Goal: Transaction & Acquisition: Purchase product/service

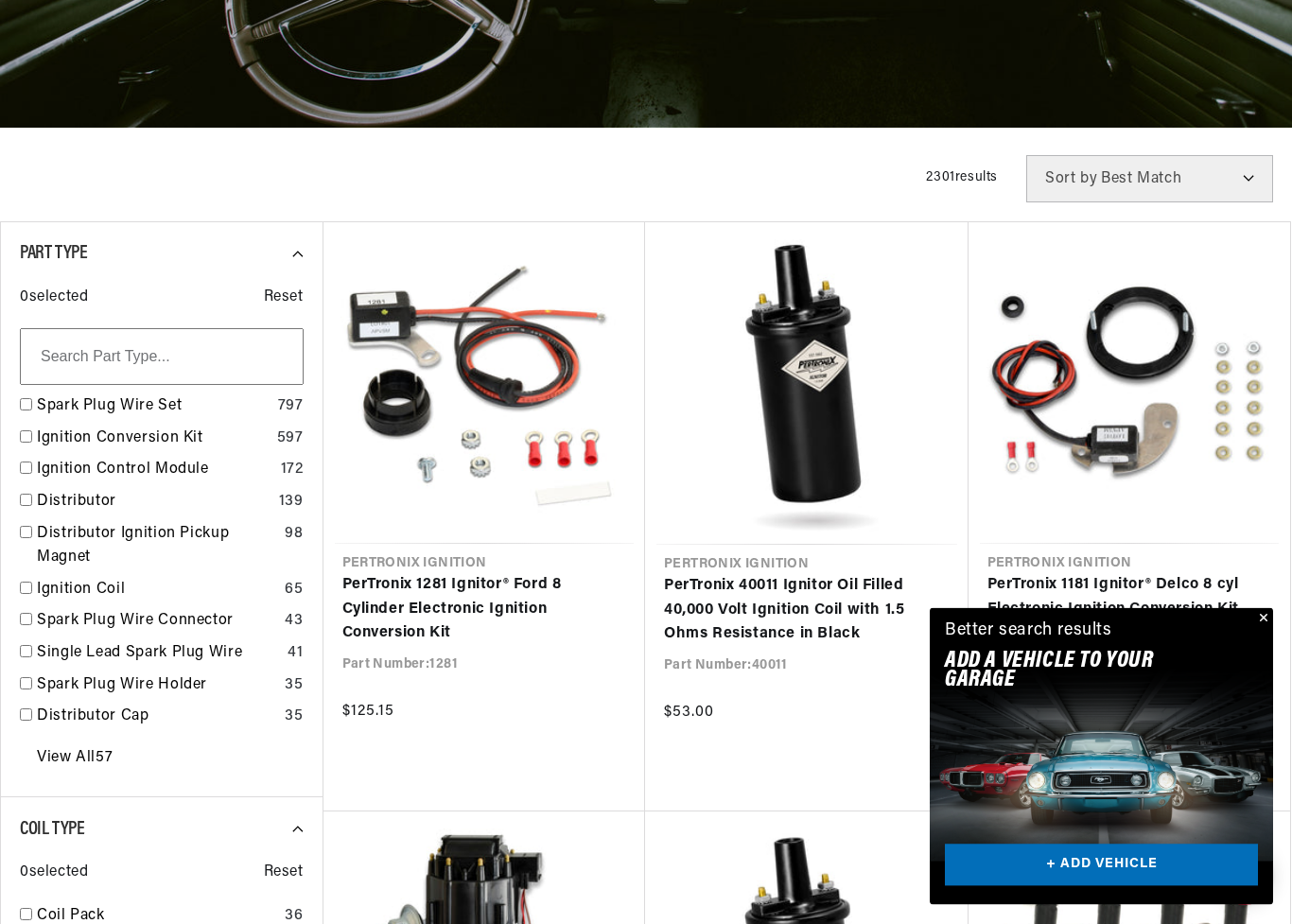
scroll to position [351, 0]
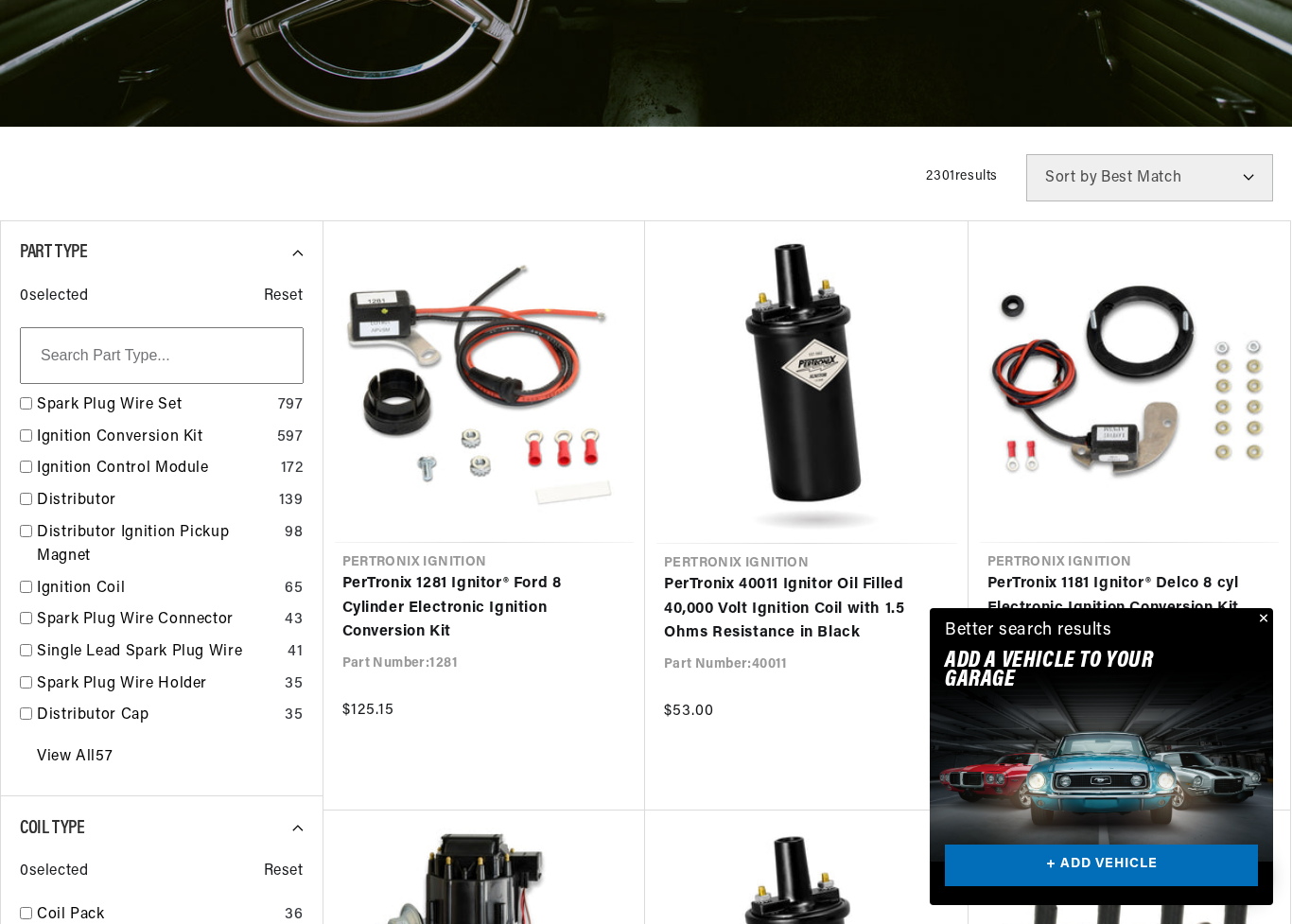
click at [26, 438] on input "checkbox" at bounding box center [26, 436] width 13 height 13
checkbox input "false"
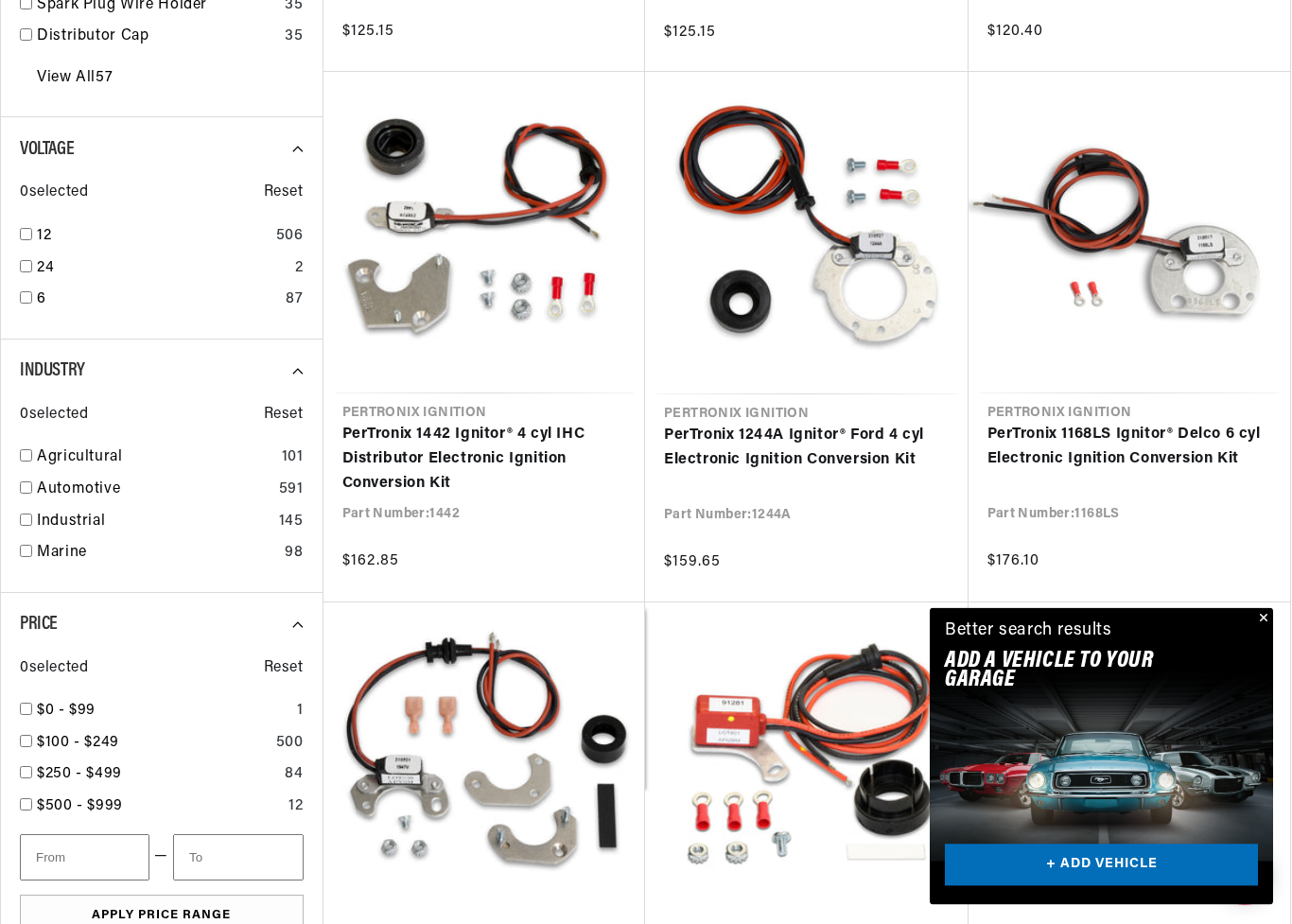
scroll to position [1031, 0]
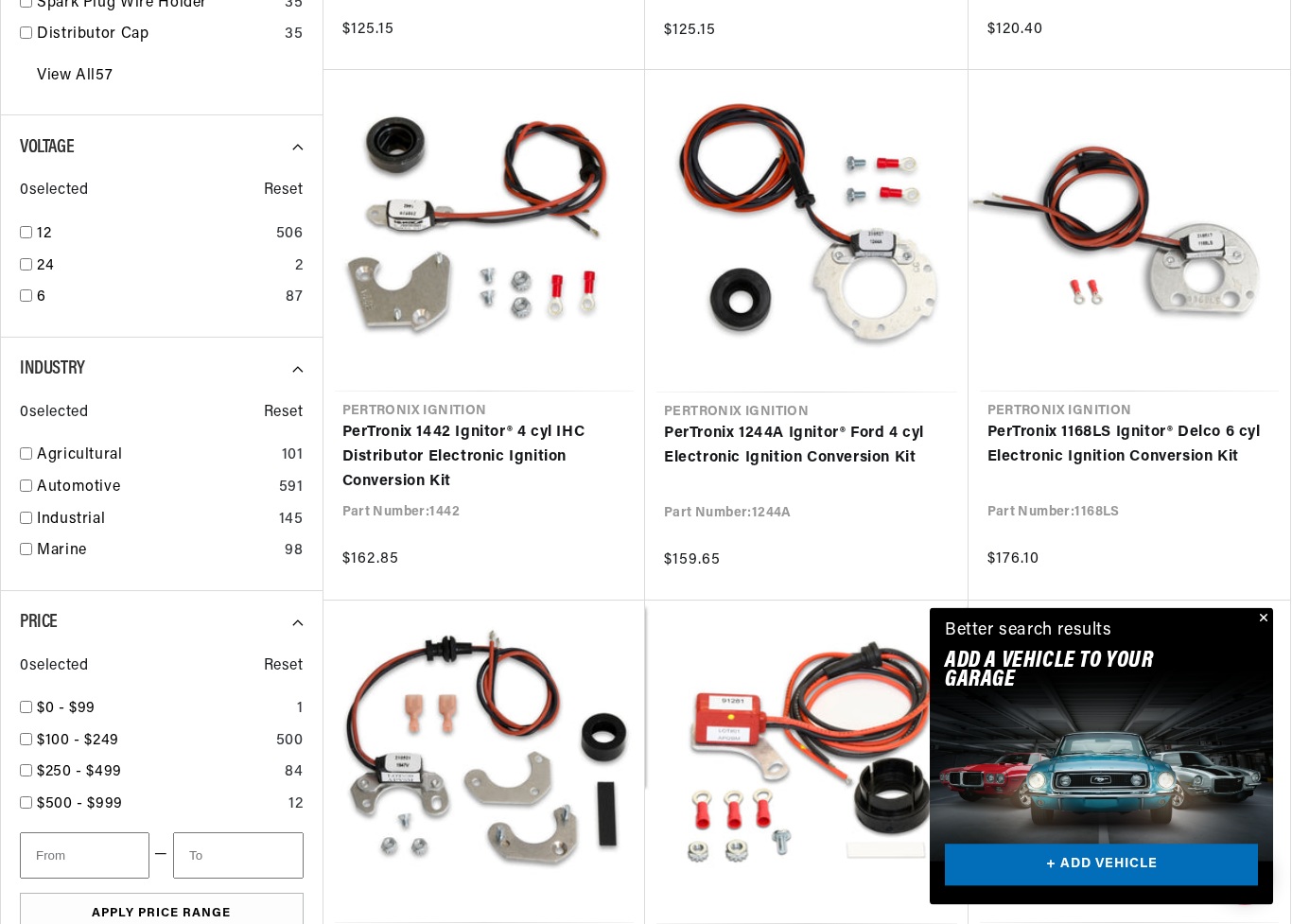
click at [15, 477] on div "Industry 0 selected Reset Agricultural 101 Automotive 591 Industrial 145 Marine…" at bounding box center [161, 465] width 323 height 253
click at [28, 481] on input "checkbox" at bounding box center [26, 487] width 13 height 13
checkbox input "true"
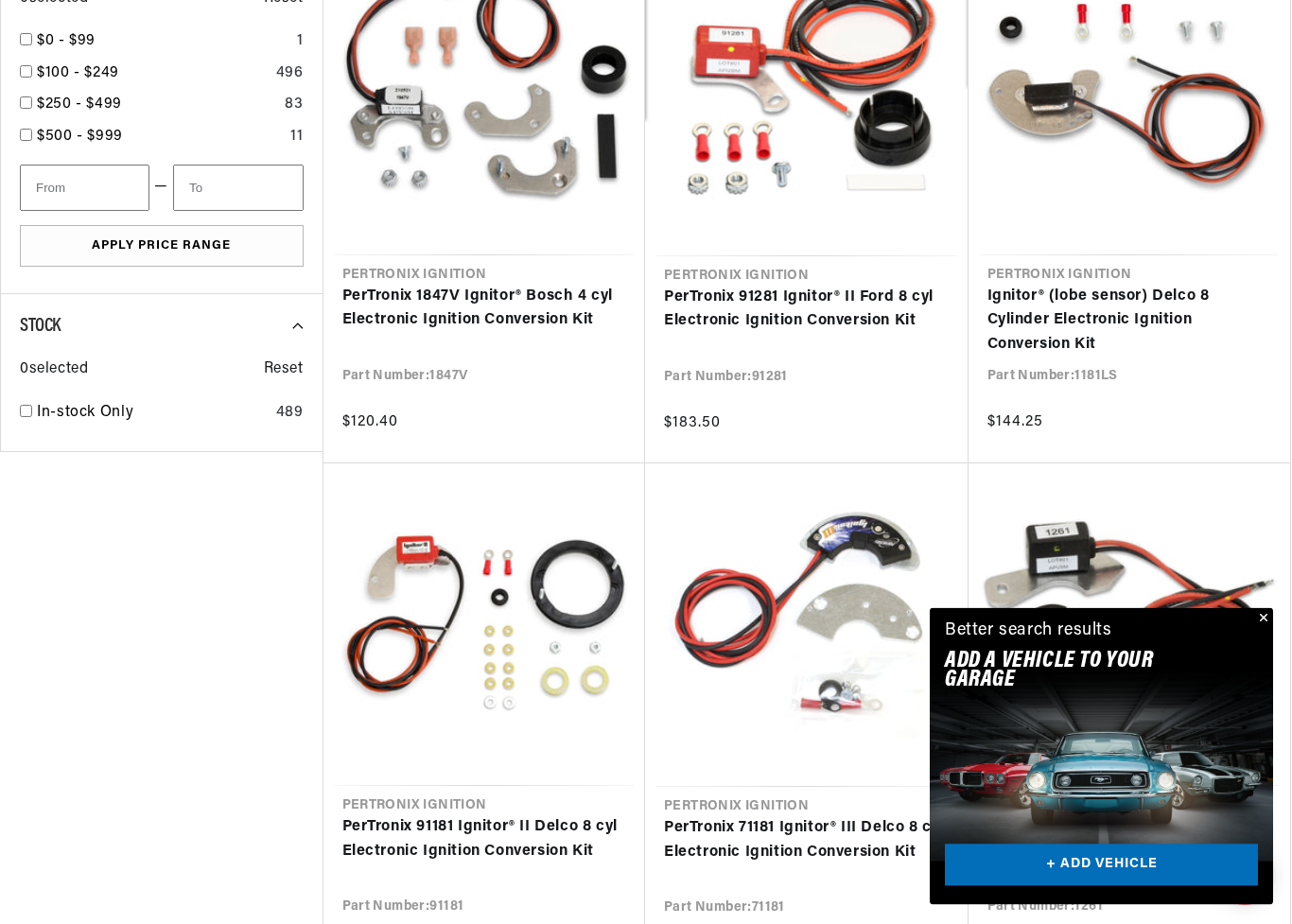
scroll to position [0, 706]
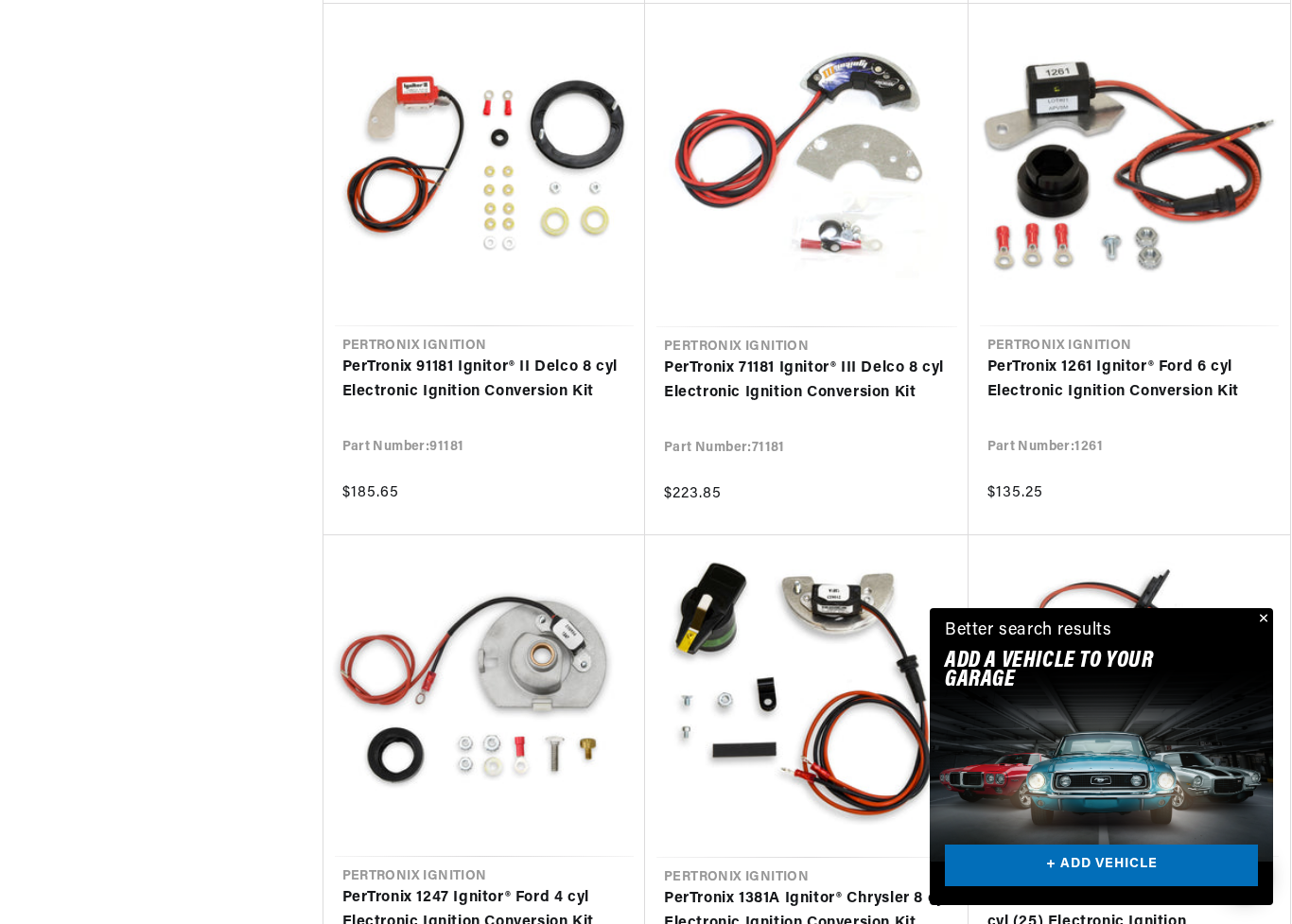
click at [1051, 380] on link "PerTronix 1261 Ignitor® Ford 6 cyl Electronic Ignition Conversion Kit" at bounding box center [1129, 379] width 284 height 48
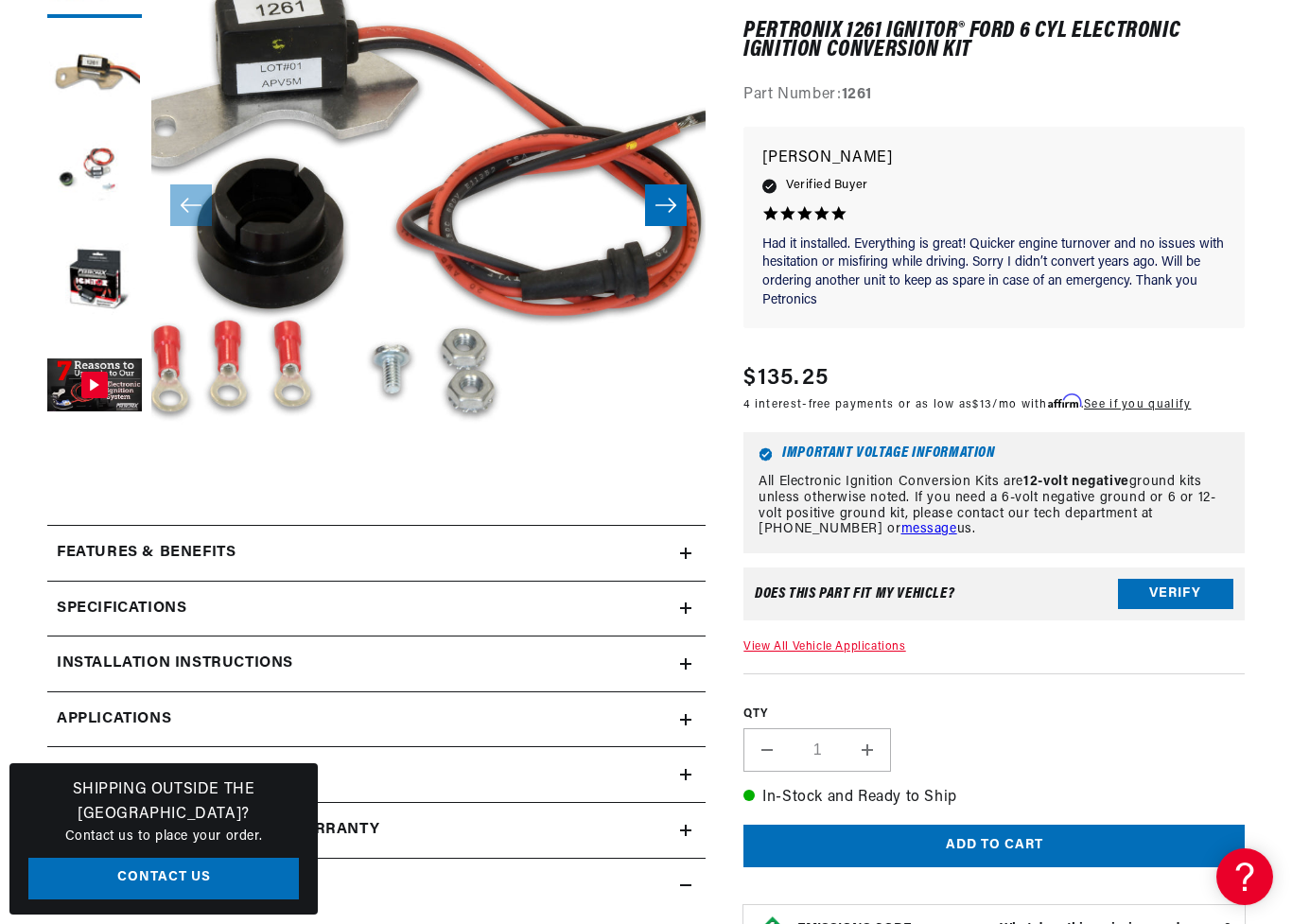
click at [1153, 586] on button "Verify" at bounding box center [1176, 593] width 116 height 30
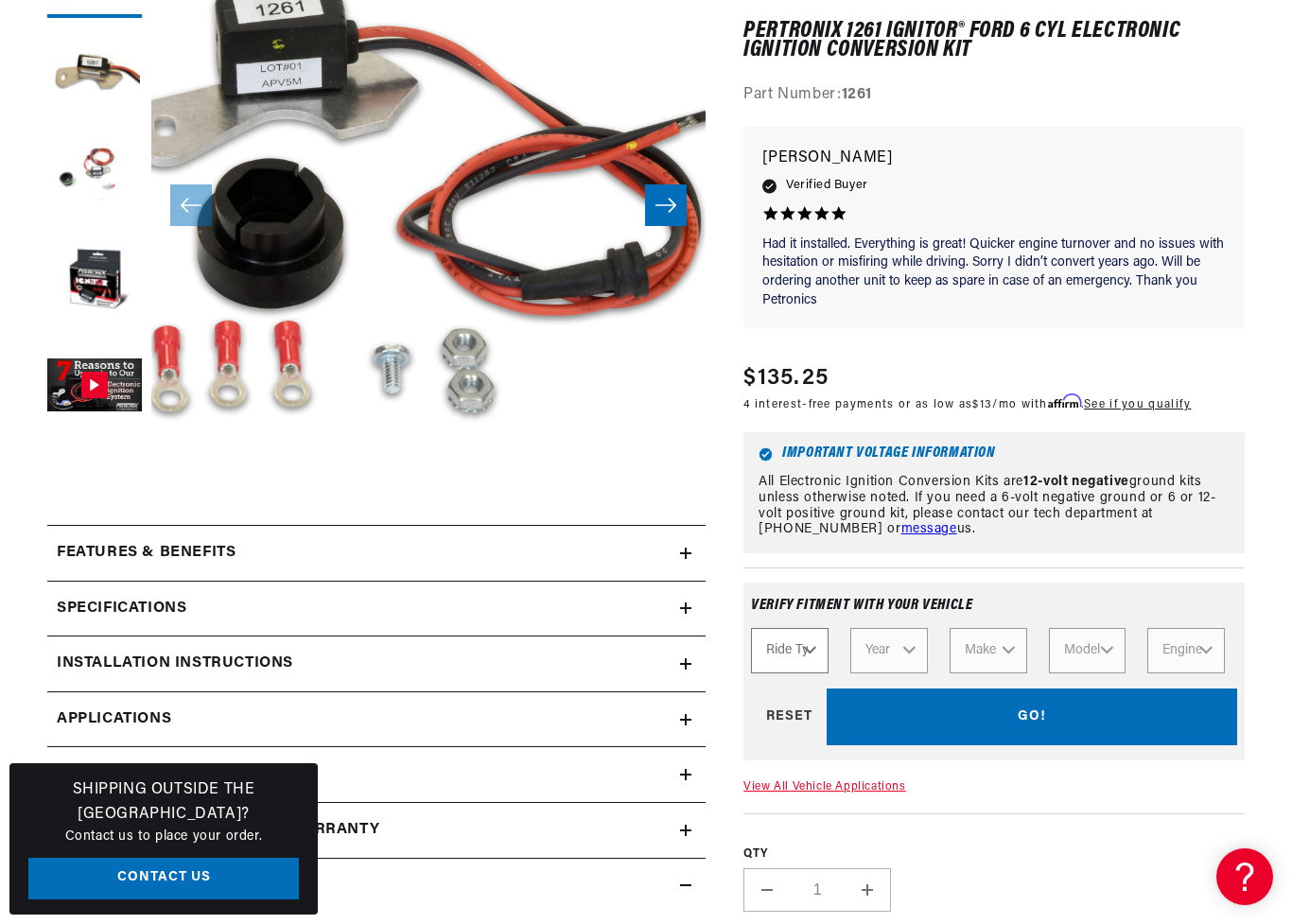
click at [793, 647] on select "Ride Type Automotive Agricultural Industrial Marine Motorcycle" at bounding box center [789, 650] width 78 height 45
select select "Automotive"
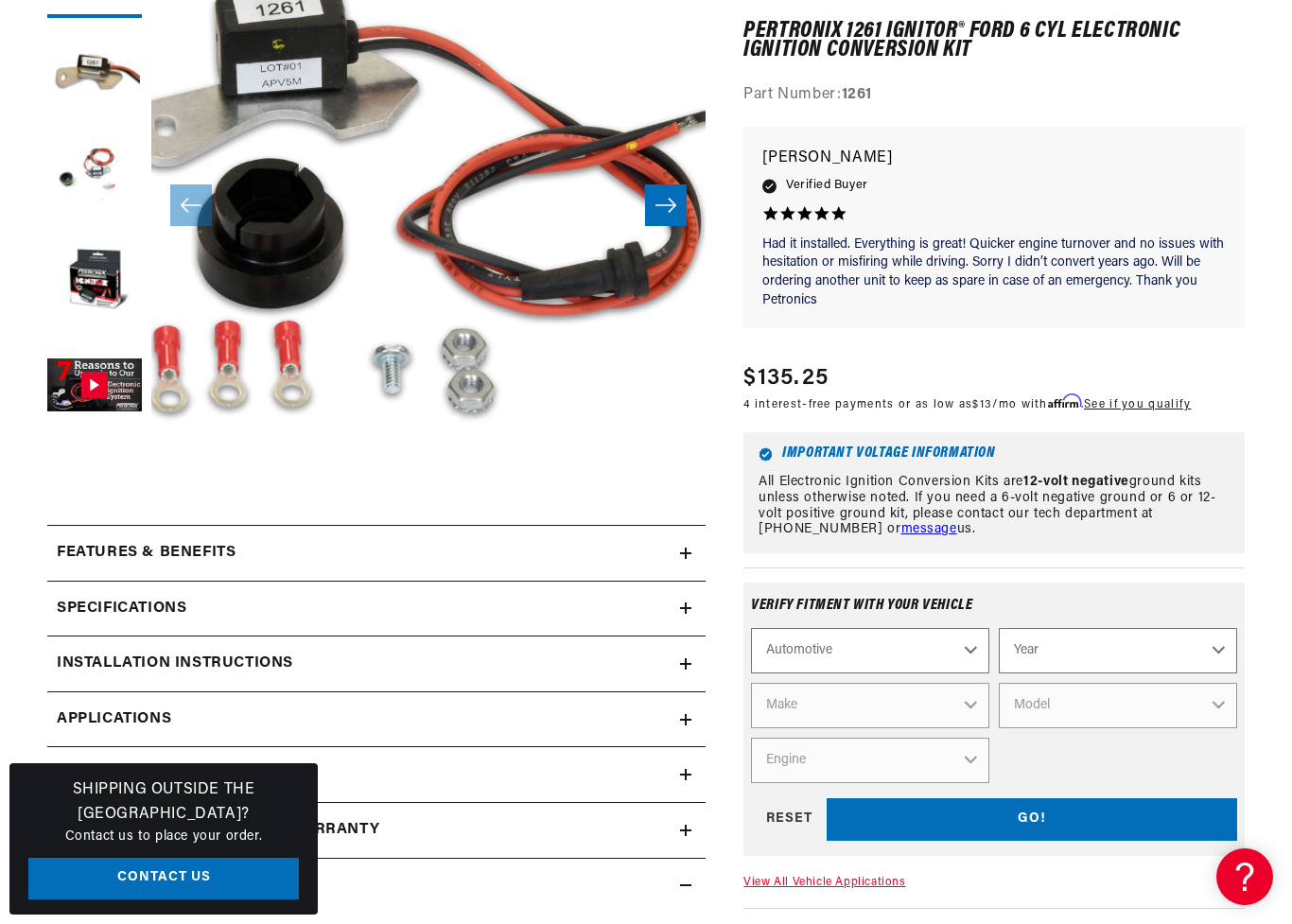
click at [1208, 640] on select "Year 2022 2021 2020 2019 2018 2017 2016 2015 2014 2013 2012 2011 2010 2009 2008…" at bounding box center [1117, 650] width 238 height 45
select select "1976"
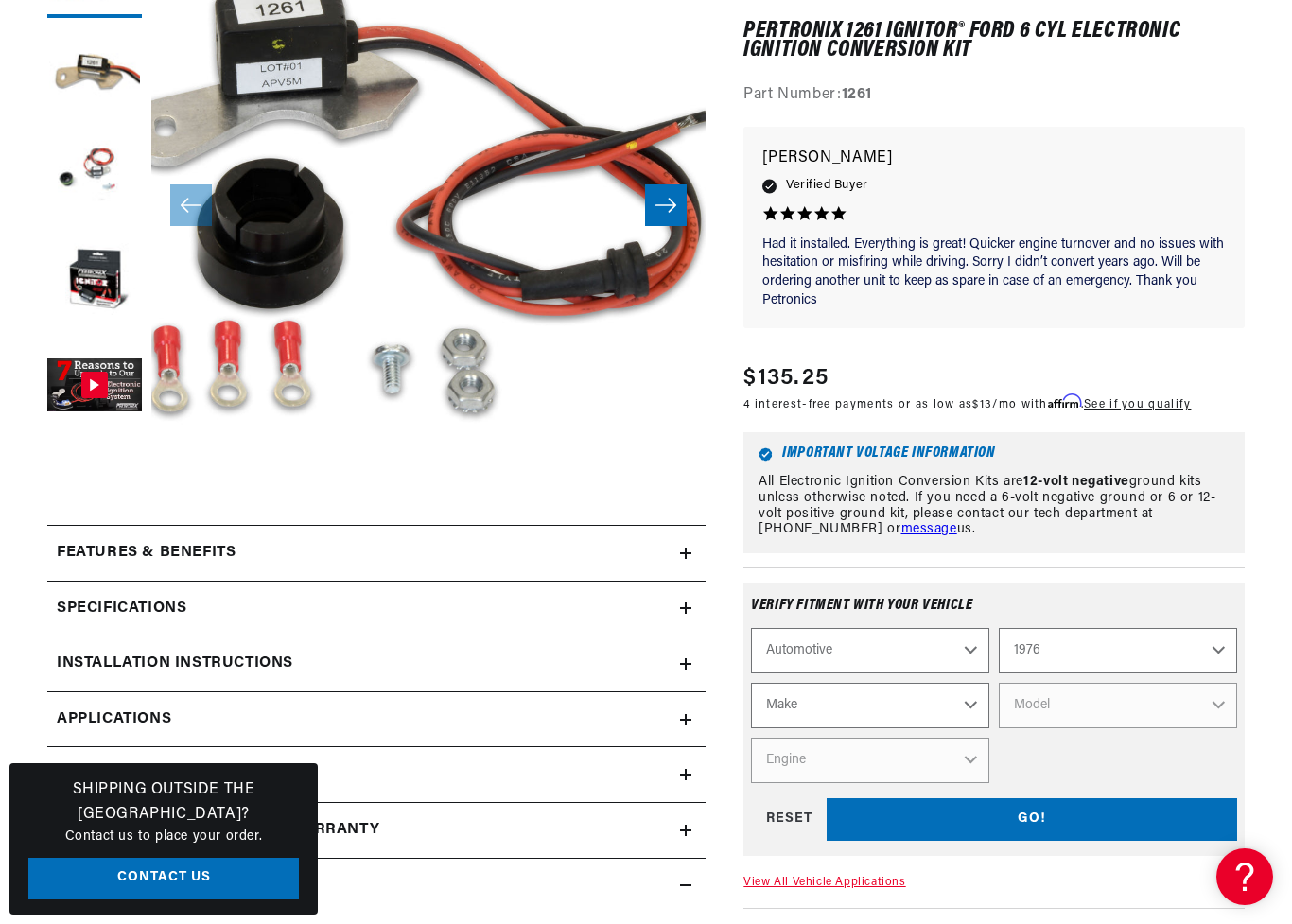
click at [964, 696] on select "Make Alfa Romeo American Motors Audi Avanti BMW Buick Cadillac Checker Chevrole…" at bounding box center [869, 705] width 238 height 45
select select "Ford"
click at [1221, 701] on select "Model B-100 Bronco Custom 500 E-100 Econoline E-100 Econoline Club Wagon E-150 …" at bounding box center [1117, 705] width 238 height 45
select select "F-150"
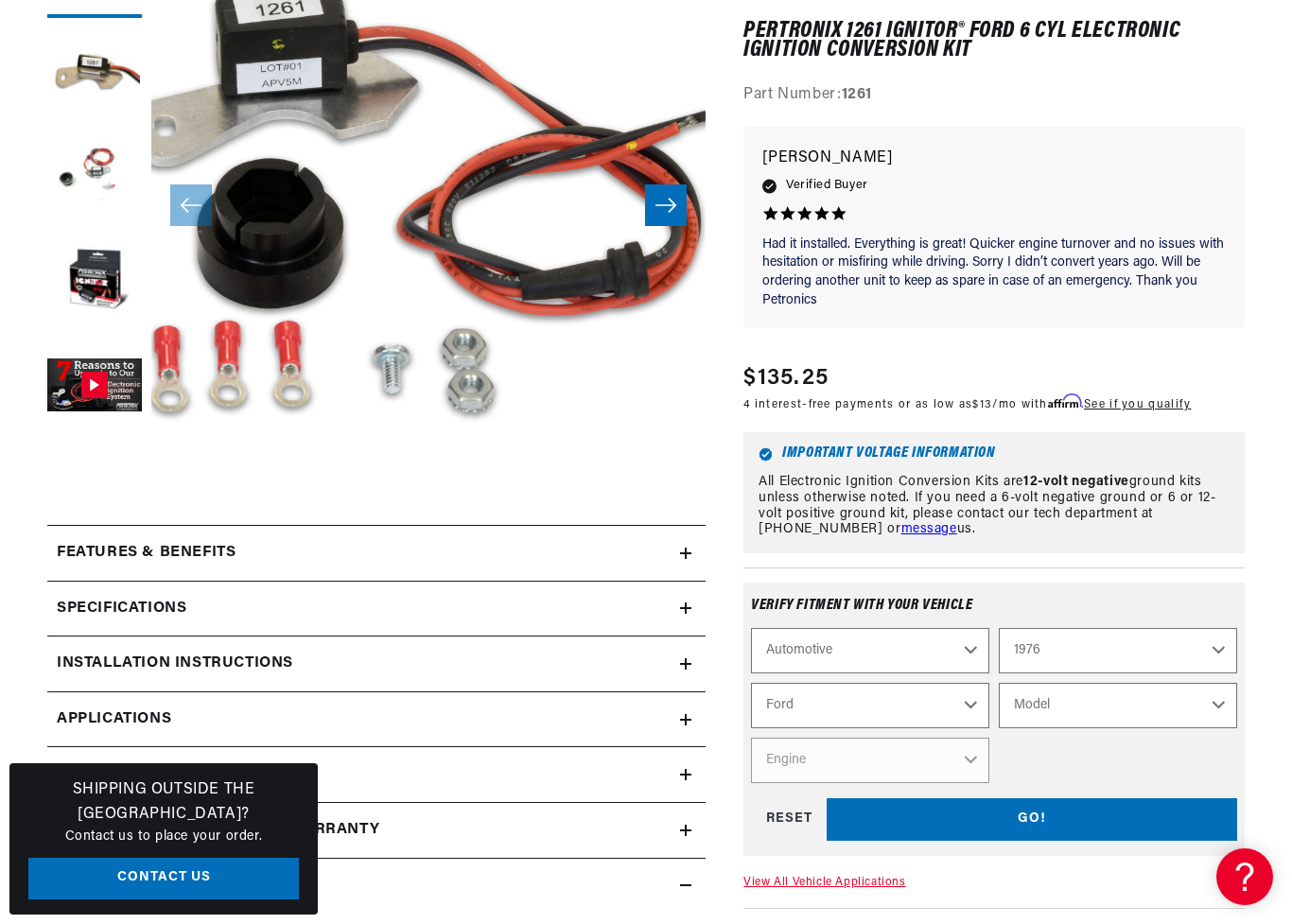
select select "F-150"
click at [959, 749] on select "Engine 302cid / 5.0L 360cid / 5.9L 390cid / 6.4L 460cid / 7.5L" at bounding box center [869, 760] width 238 height 45
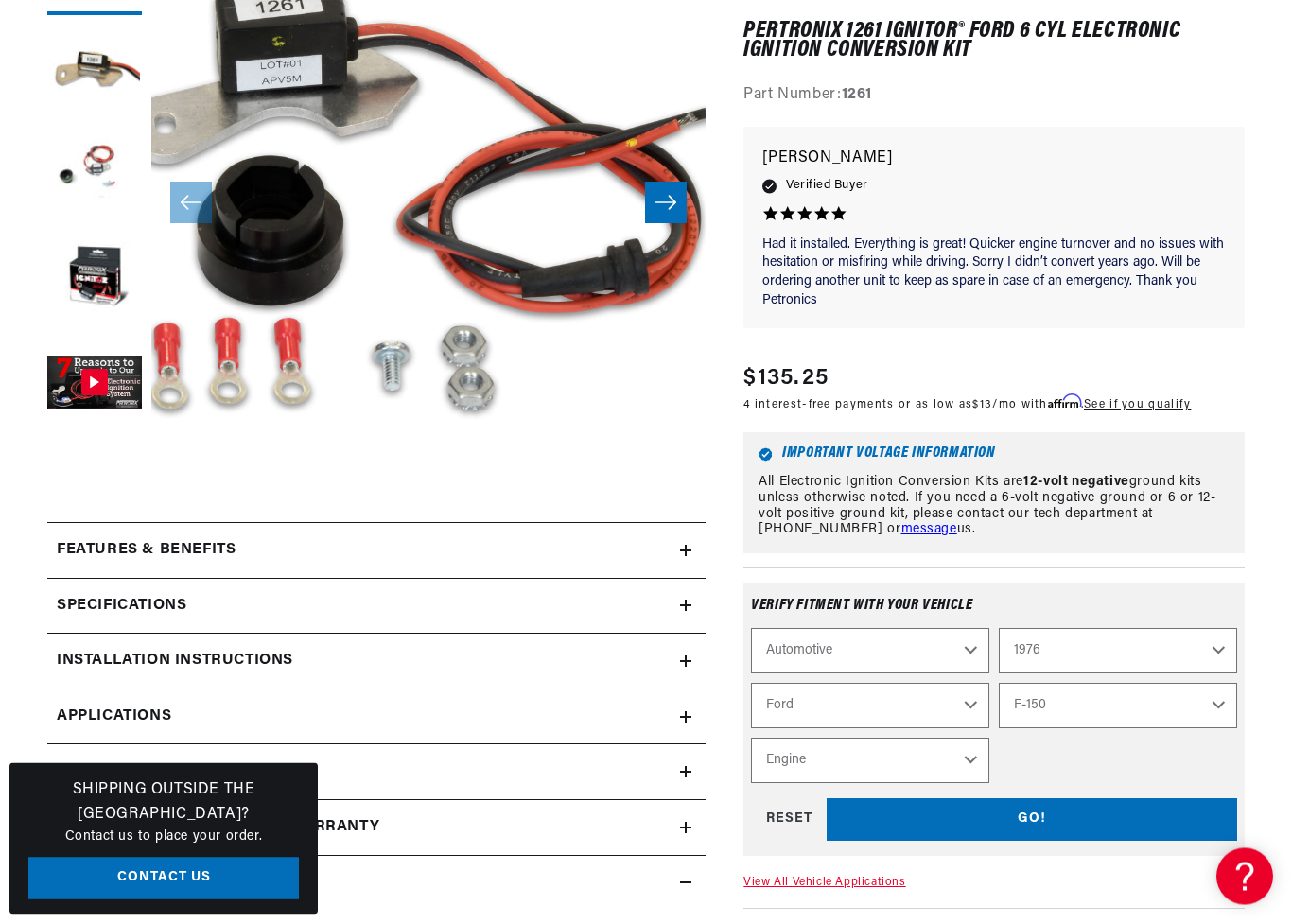
click at [1214, 640] on select "2022 2021 2020 2019 2018 2017 2016 2015 2014 2013 2012 2011 2010 2009 2008 2007…" at bounding box center [1117, 650] width 238 height 45
select select "1972"
click at [1210, 704] on select "Model Bronco Country Sedan Country Squire Courier Custom Custom 500 E-100 Econo…" at bounding box center [1117, 705] width 238 height 45
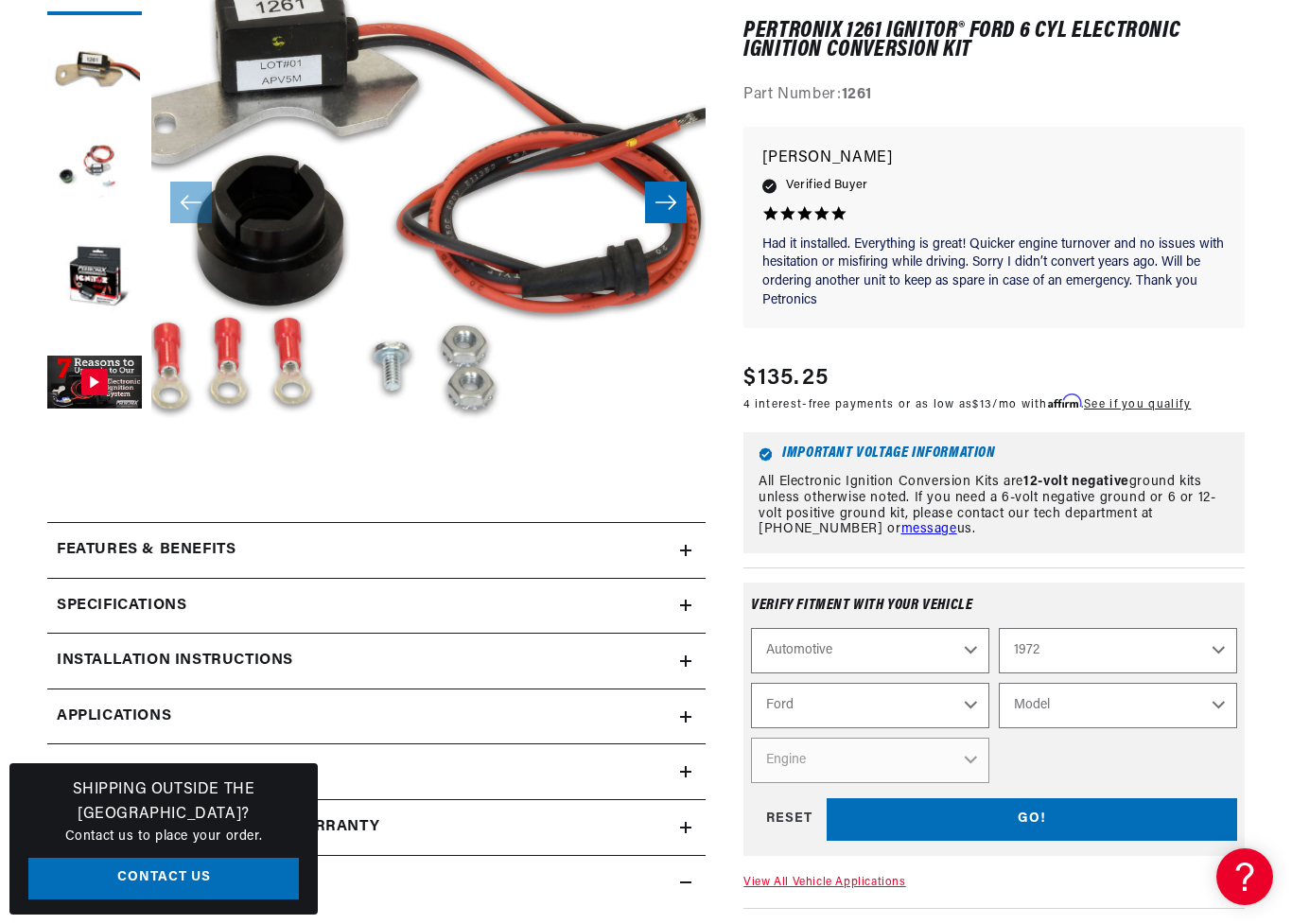
select select "F-100"
click at [961, 746] on select "Engine 289cid / 4.7L 302cid / 5.0L 360cid / 5.9L 390cid / 6.4L" at bounding box center [869, 760] width 238 height 45
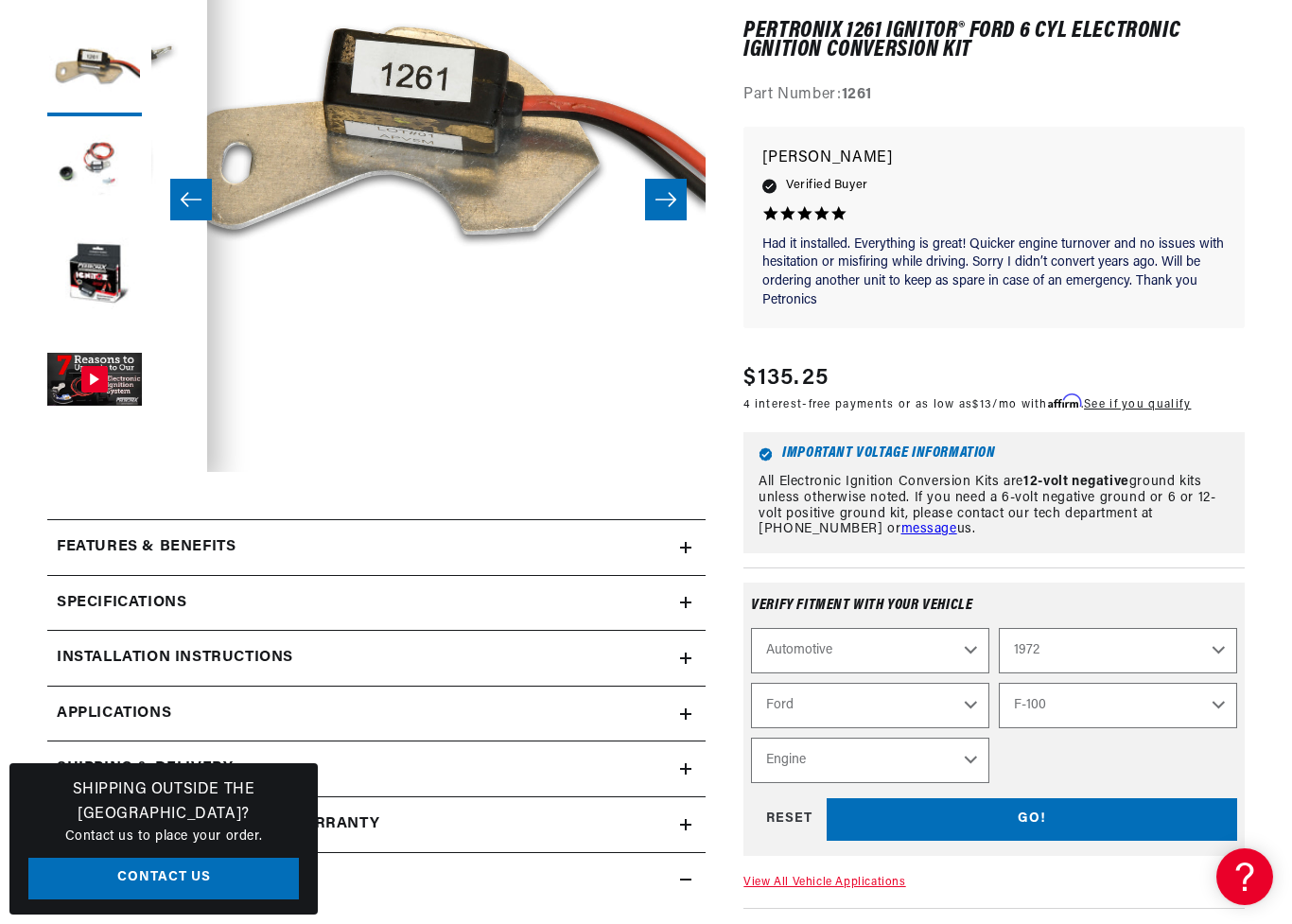
click at [668, 700] on link "Applications" at bounding box center [376, 714] width 658 height 56
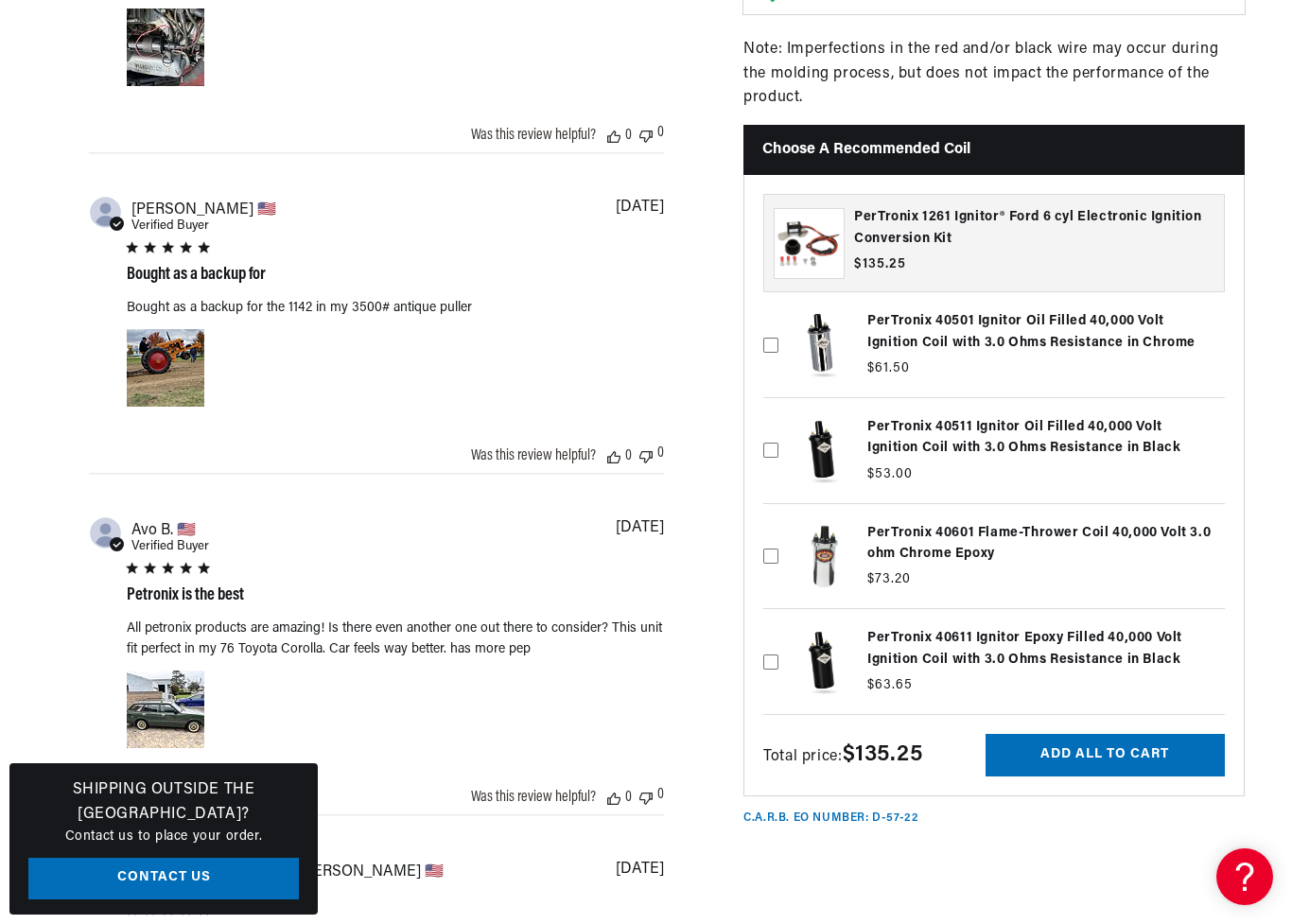
scroll to position [0, 113]
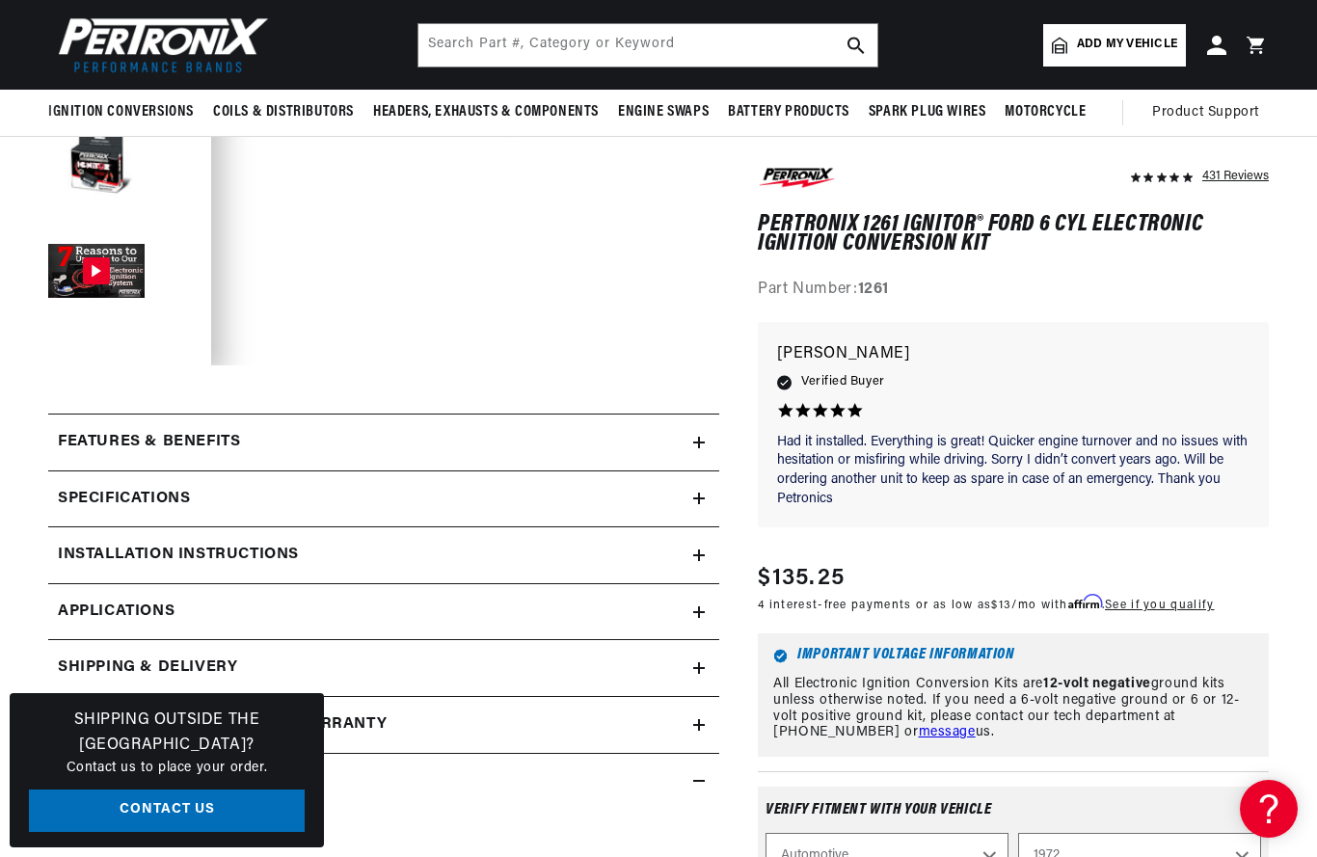
click at [71, 495] on h2 "Specifications" at bounding box center [124, 499] width 132 height 25
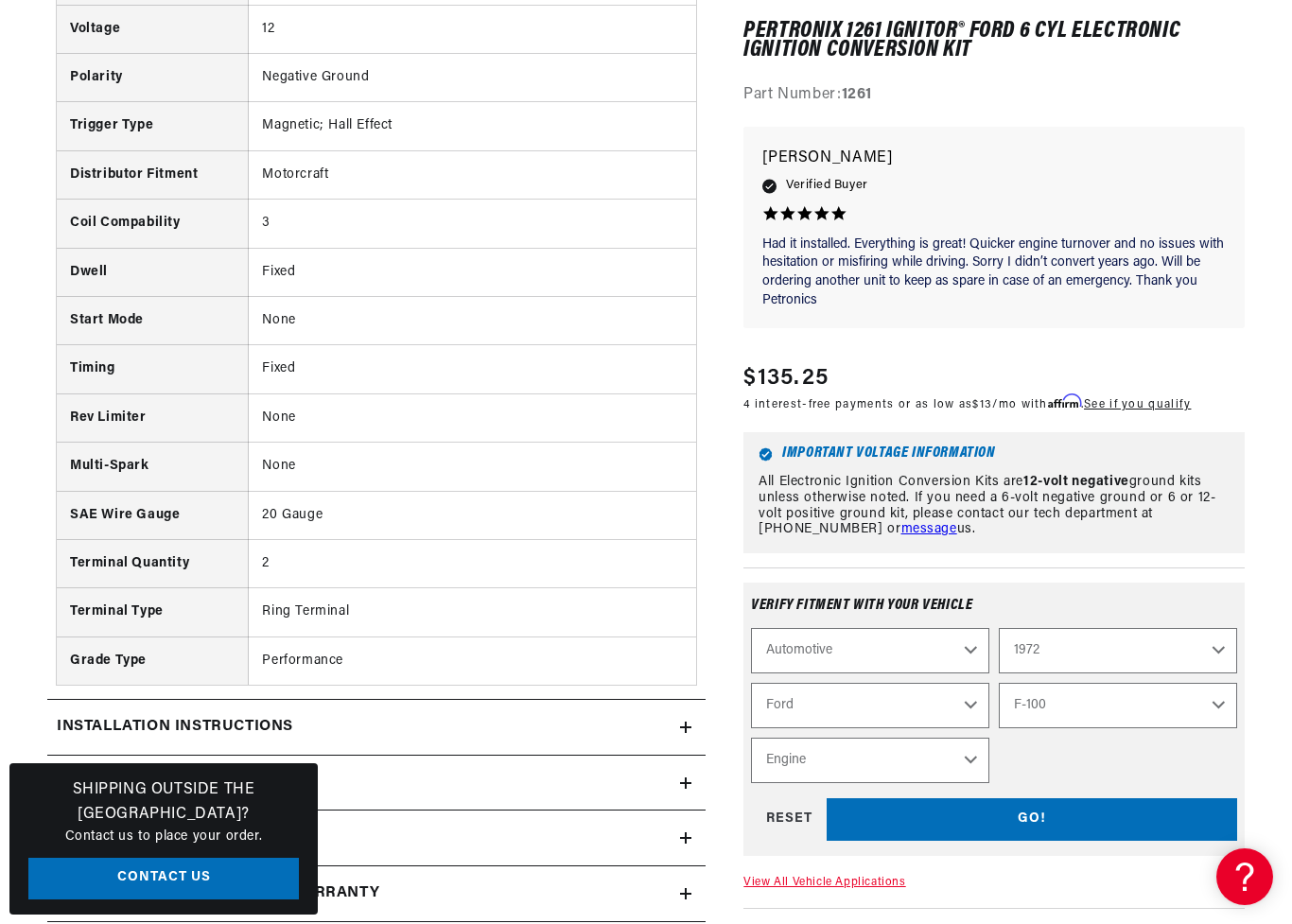
scroll to position [0, 706]
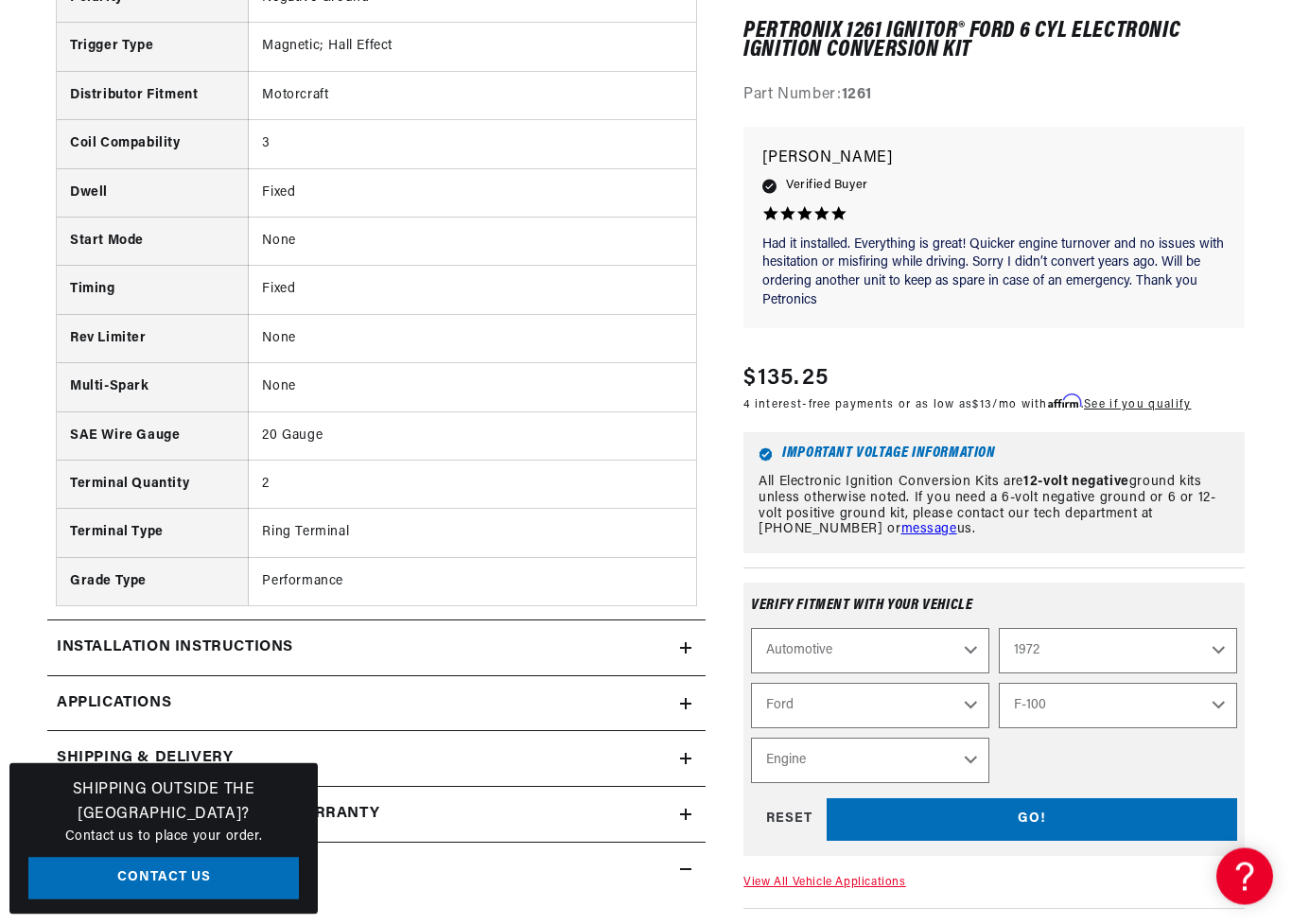
click at [672, 647] on div "Installation instructions" at bounding box center [363, 648] width 633 height 25
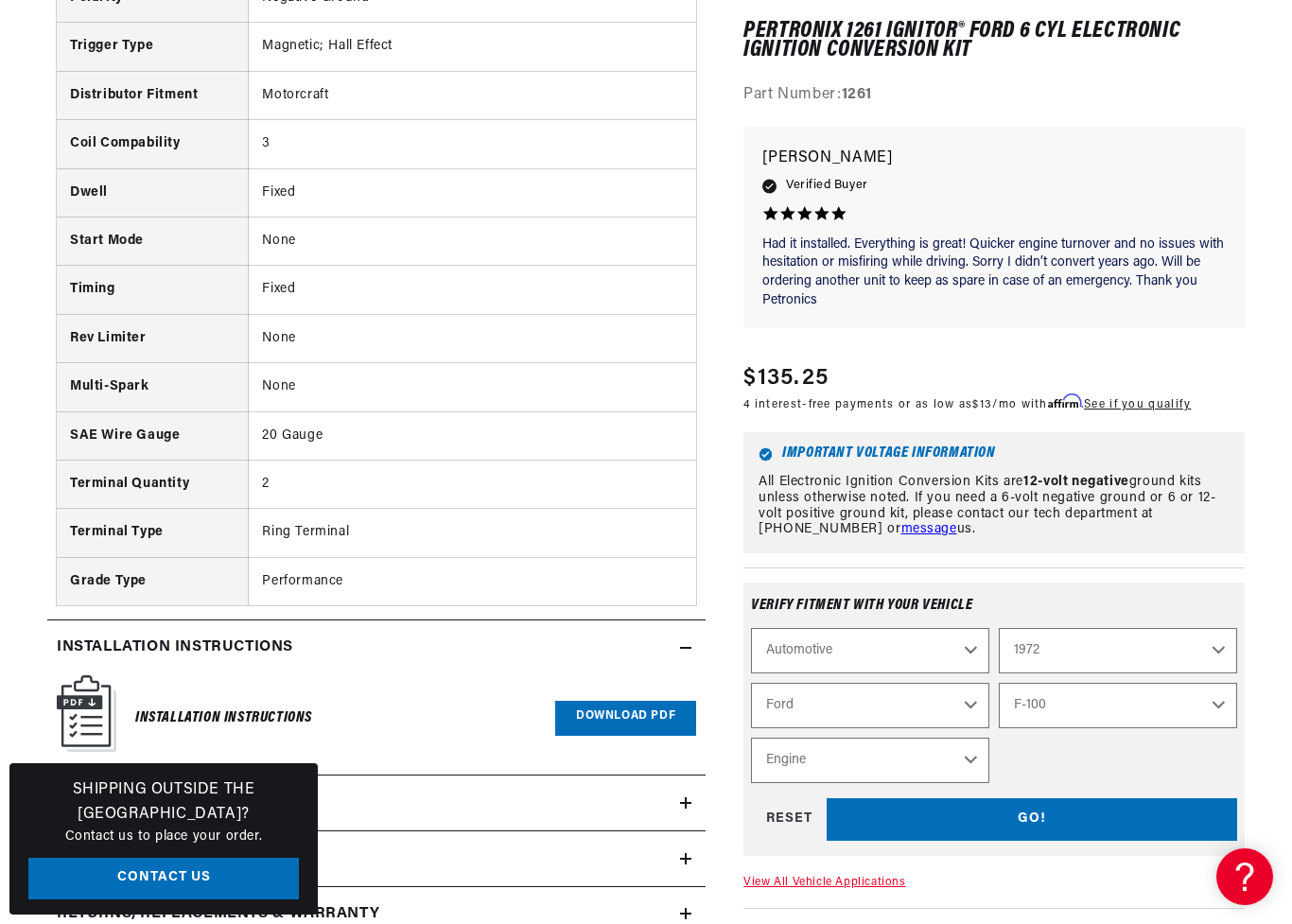
click at [618, 714] on link "Download PDF" at bounding box center [626, 718] width 141 height 35
